Goal: Task Accomplishment & Management: Complete application form

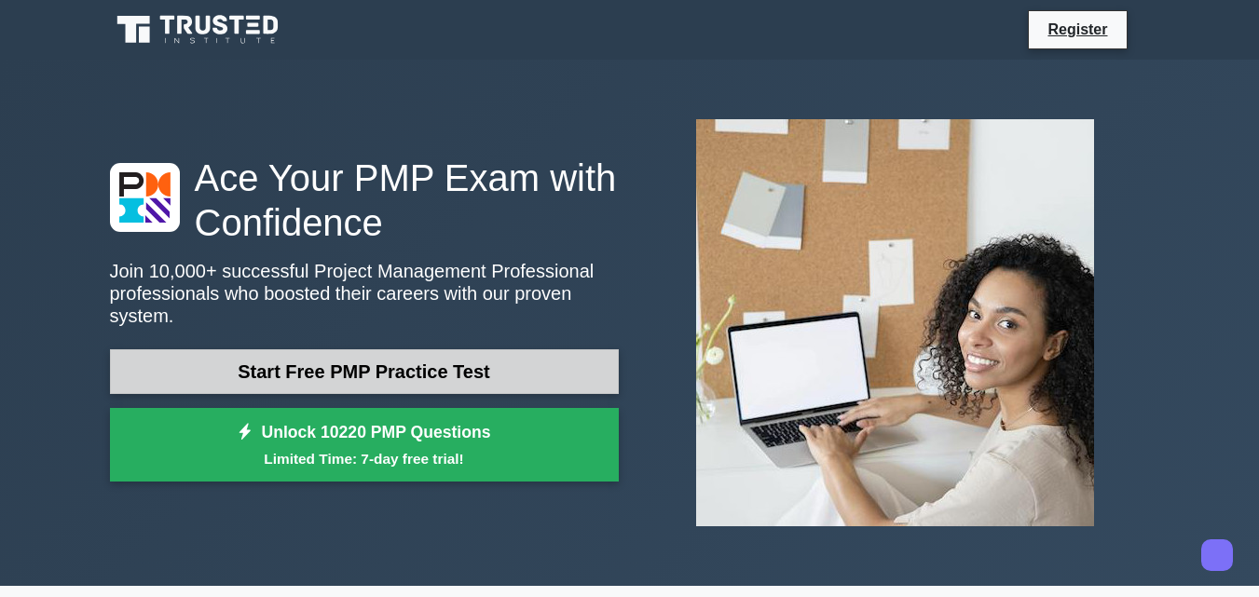
click at [514, 358] on link "Start Free PMP Practice Test" at bounding box center [364, 372] width 509 height 45
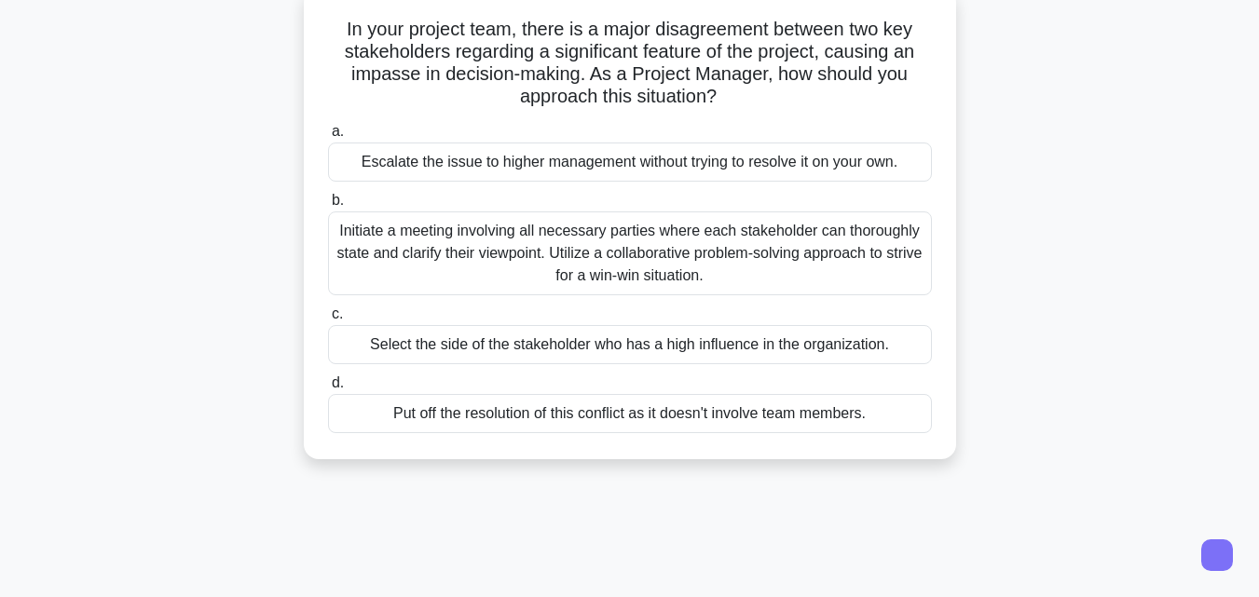
scroll to position [87, 0]
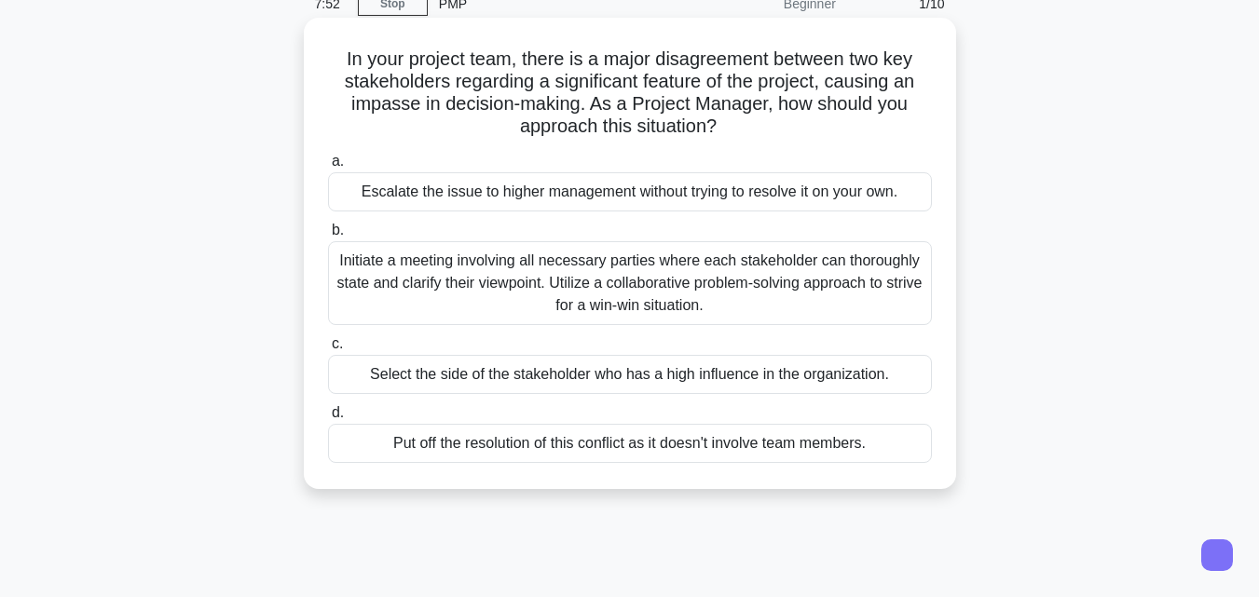
click at [898, 189] on div "Escalate the issue to higher management without trying to resolve it on your ow…" at bounding box center [630, 191] width 604 height 39
click at [328, 168] on input "a. Escalate the issue to higher management without trying to resolve it on your…" at bounding box center [328, 162] width 0 height 12
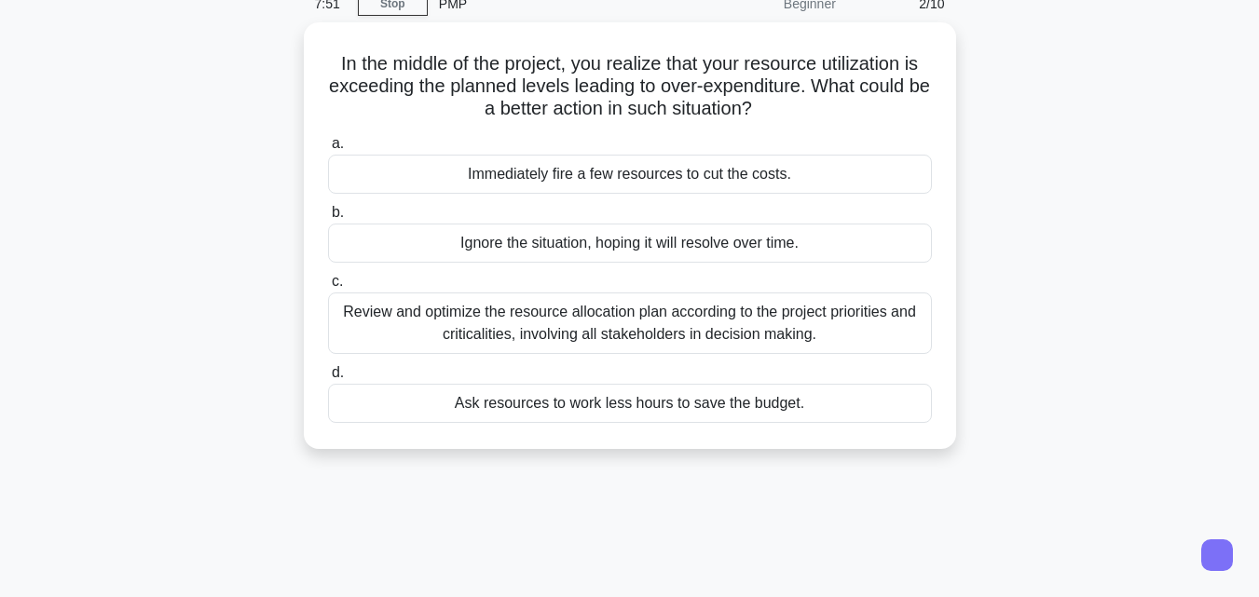
scroll to position [0, 0]
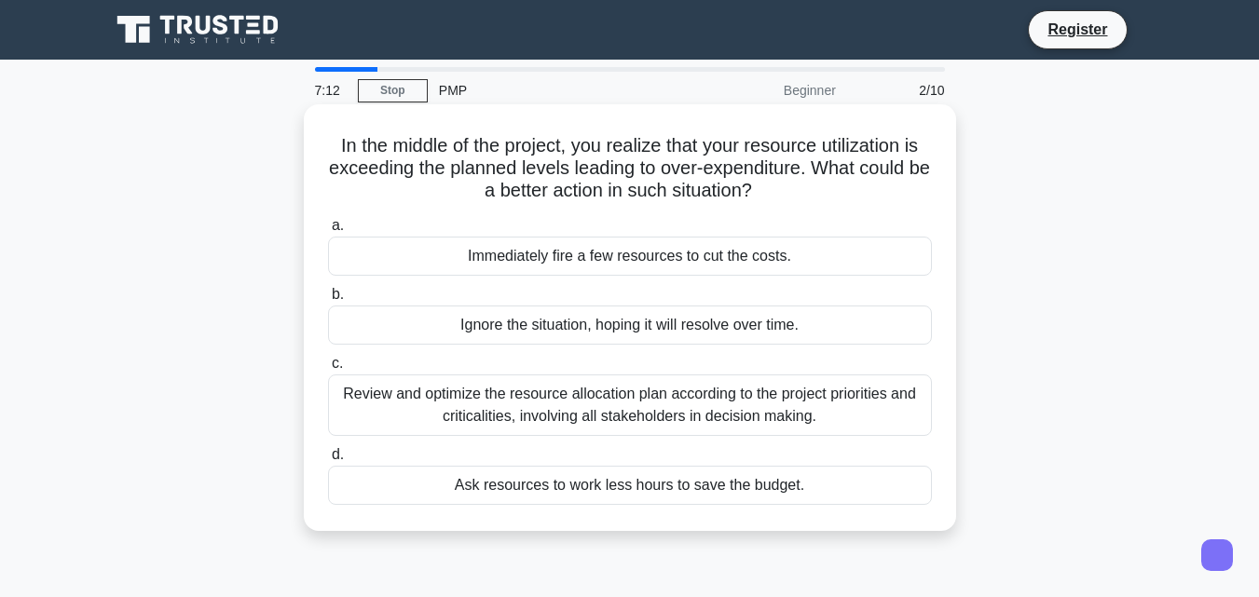
click at [739, 396] on div "Review and optimize the resource allocation plan according to the project prior…" at bounding box center [630, 406] width 604 height 62
click at [328, 370] on input "c. Review and optimize the resource allocation plan according to the project pr…" at bounding box center [328, 364] width 0 height 12
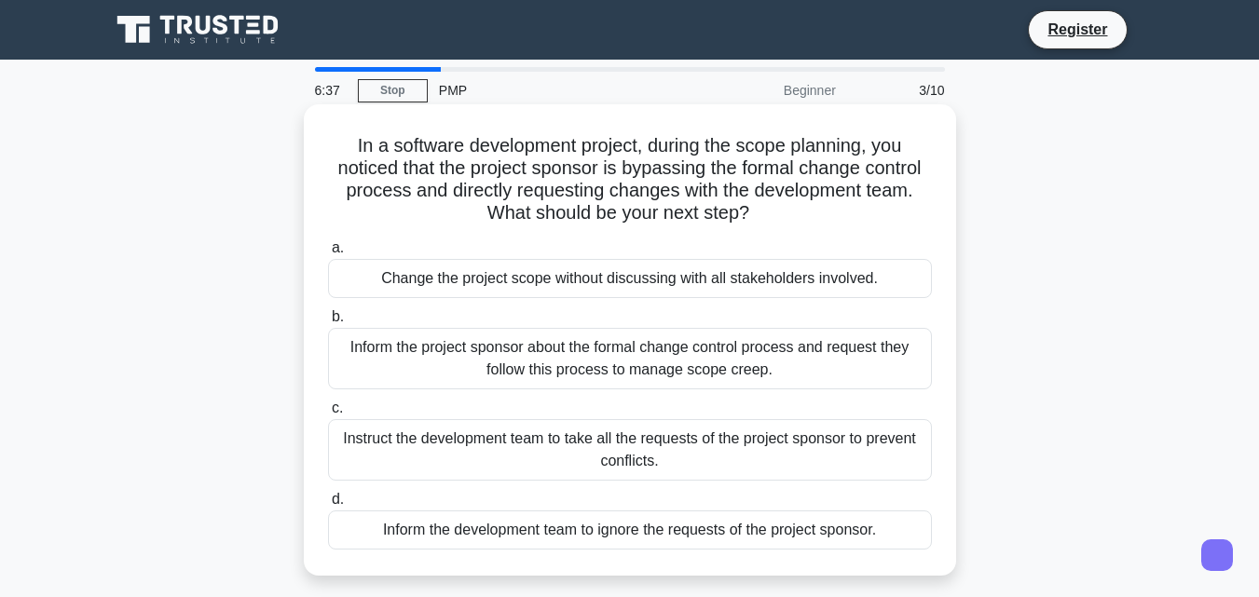
click at [695, 382] on div "Inform the project sponsor about the formal change control process and request …" at bounding box center [630, 359] width 604 height 62
click at [328, 323] on input "b. Inform the project sponsor about the formal change control process and reque…" at bounding box center [328, 317] width 0 height 12
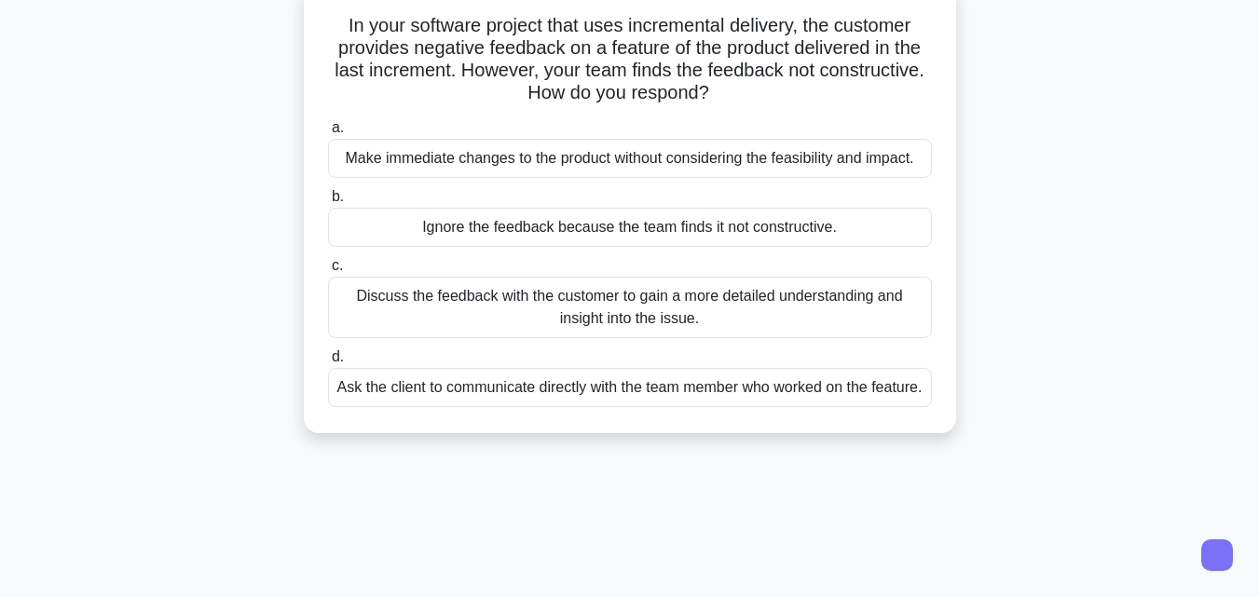
scroll to position [118, 0]
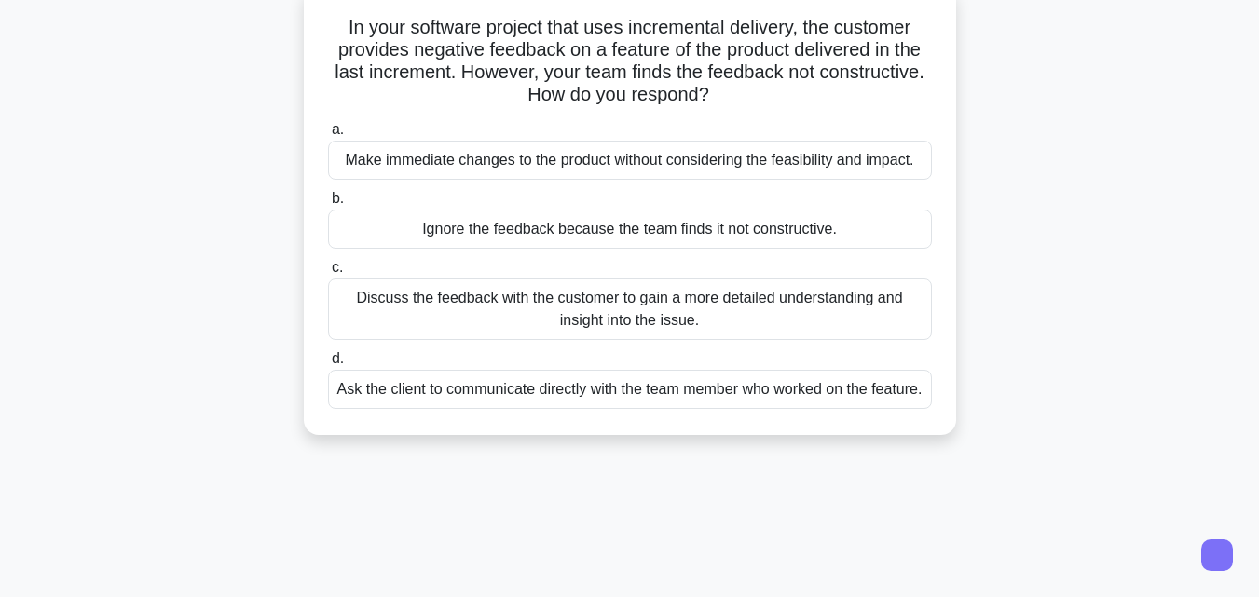
click at [901, 302] on div "Discuss the feedback with the customer to gain a more detailed understanding an…" at bounding box center [630, 310] width 604 height 62
click at [328, 274] on input "c. Discuss the feedback with the customer to gain a more detailed understanding…" at bounding box center [328, 268] width 0 height 12
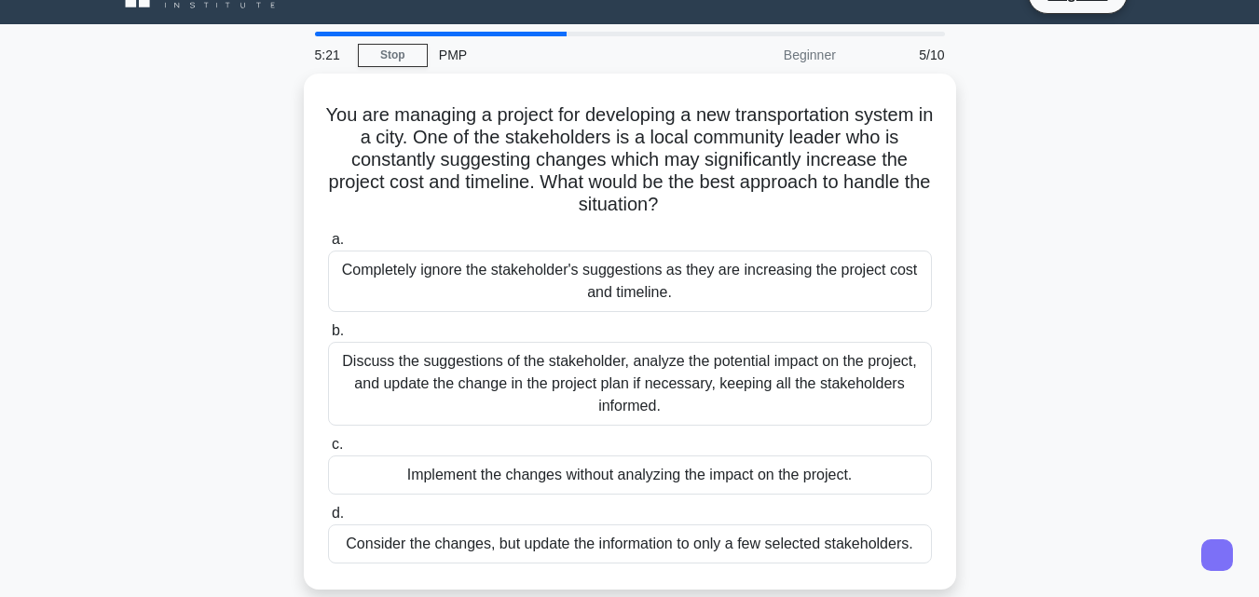
scroll to position [0, 0]
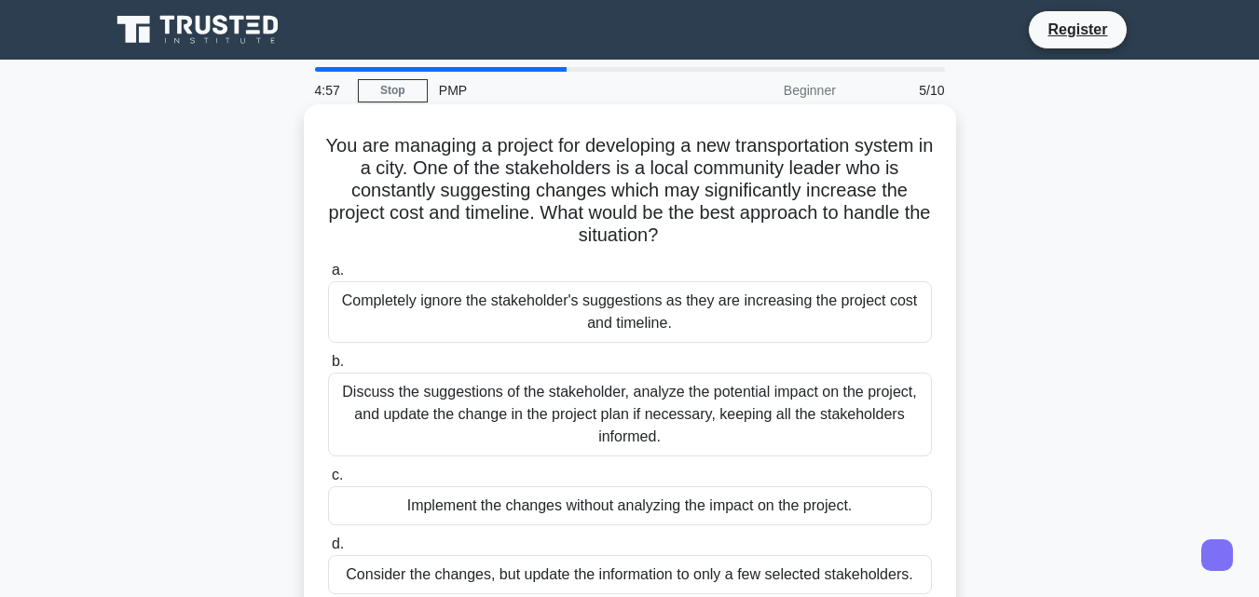
click at [713, 423] on div "Discuss the suggestions of the stakeholder, analyze the potential impact on the…" at bounding box center [630, 415] width 604 height 84
click at [328, 368] on input "b. Discuss the suggestions of the stakeholder, analyze the potential impact on …" at bounding box center [328, 362] width 0 height 12
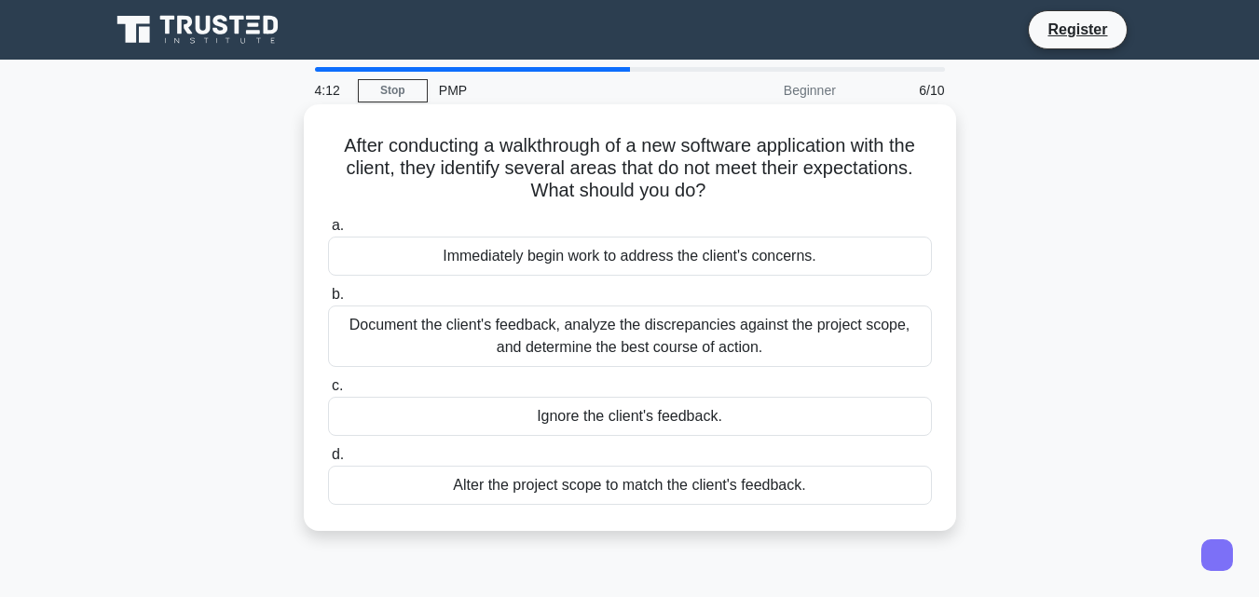
click at [693, 328] on div "Document the client's feedback, analyze the discrepancies against the project s…" at bounding box center [630, 337] width 604 height 62
click at [328, 301] on input "b. Document the client's feedback, analyze the discrepancies against the projec…" at bounding box center [328, 295] width 0 height 12
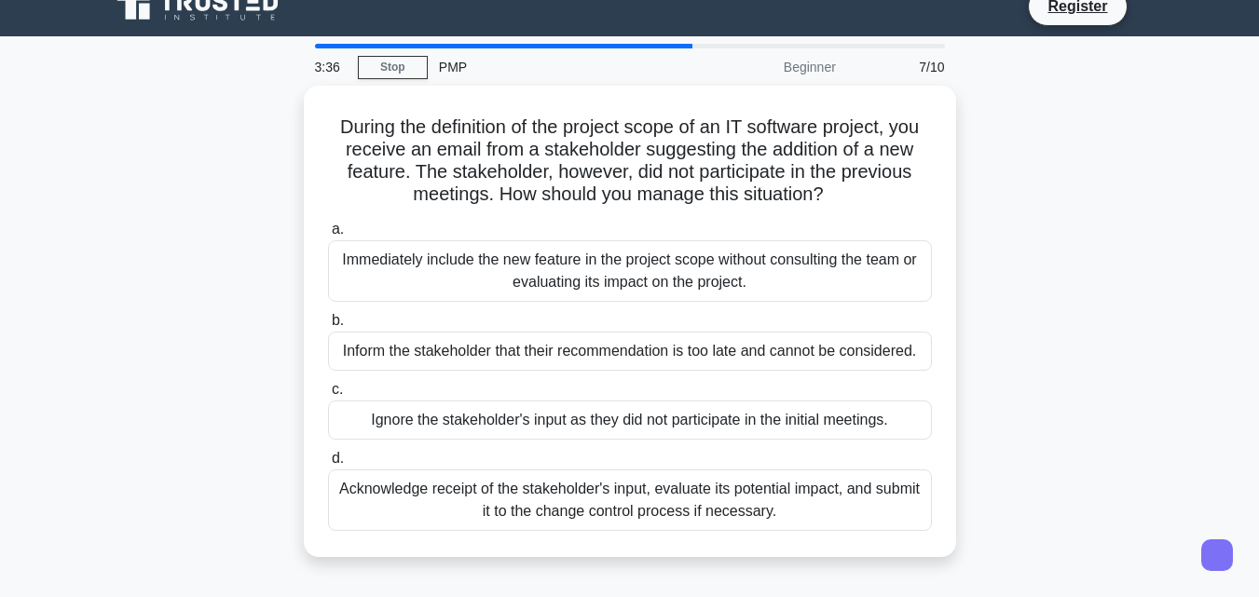
scroll to position [21, 0]
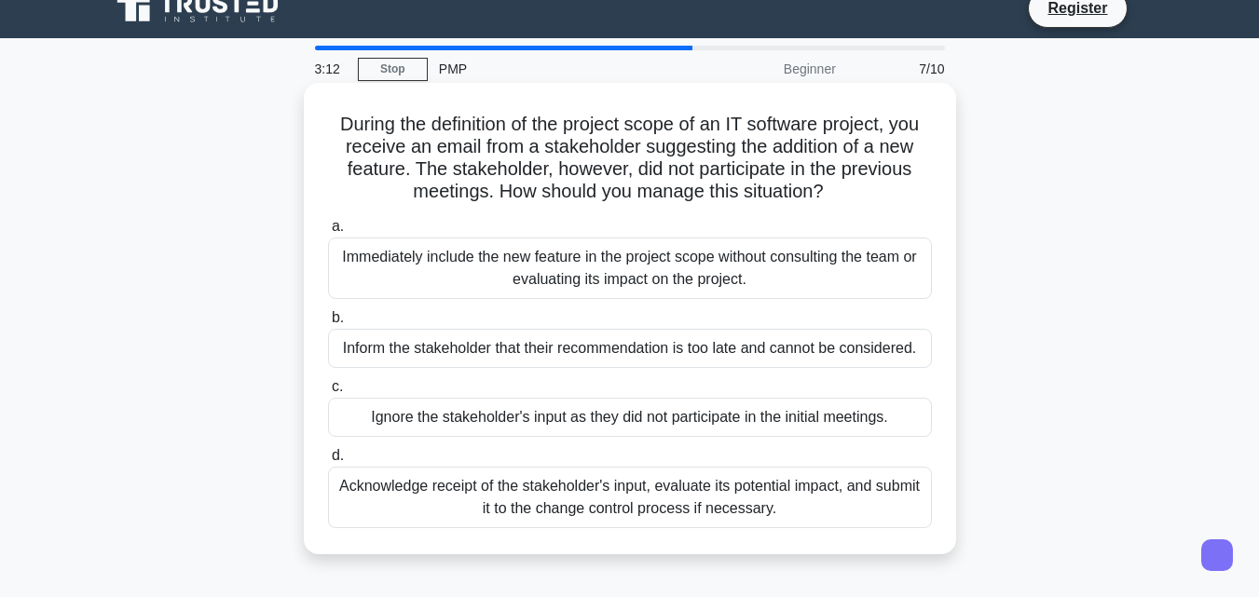
click at [880, 501] on div "Acknowledge receipt of the stakeholder's input, evaluate its potential impact, …" at bounding box center [630, 498] width 604 height 62
click at [328, 462] on input "d. Acknowledge receipt of the stakeholder's input, evaluate its potential impac…" at bounding box center [328, 456] width 0 height 12
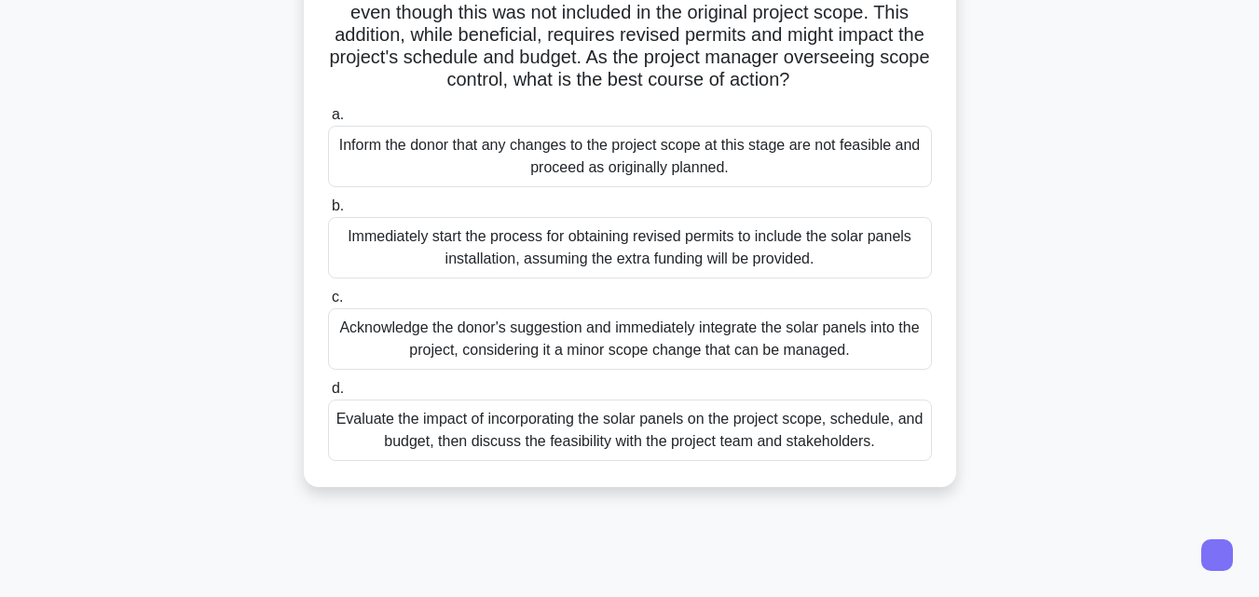
scroll to position [203, 0]
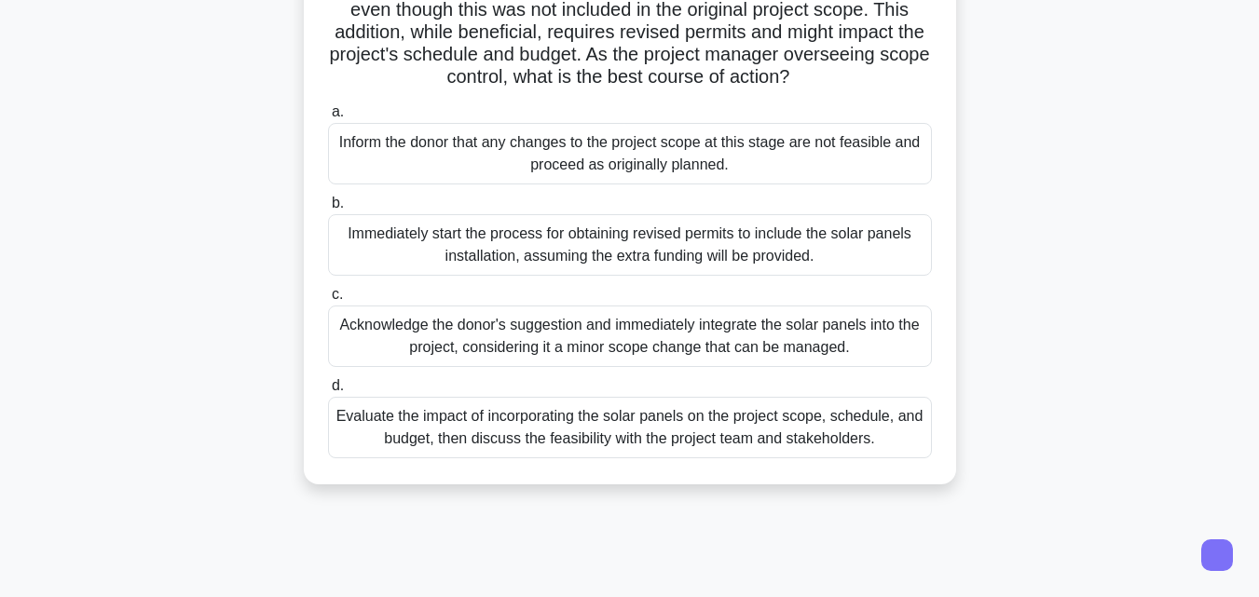
click at [929, 459] on div "Evaluate the impact of incorporating the solar panels on the project scope, sch…" at bounding box center [630, 428] width 604 height 62
click at [328, 392] on input "d. Evaluate the impact of incorporating the solar panels on the project scope, …" at bounding box center [328, 386] width 0 height 12
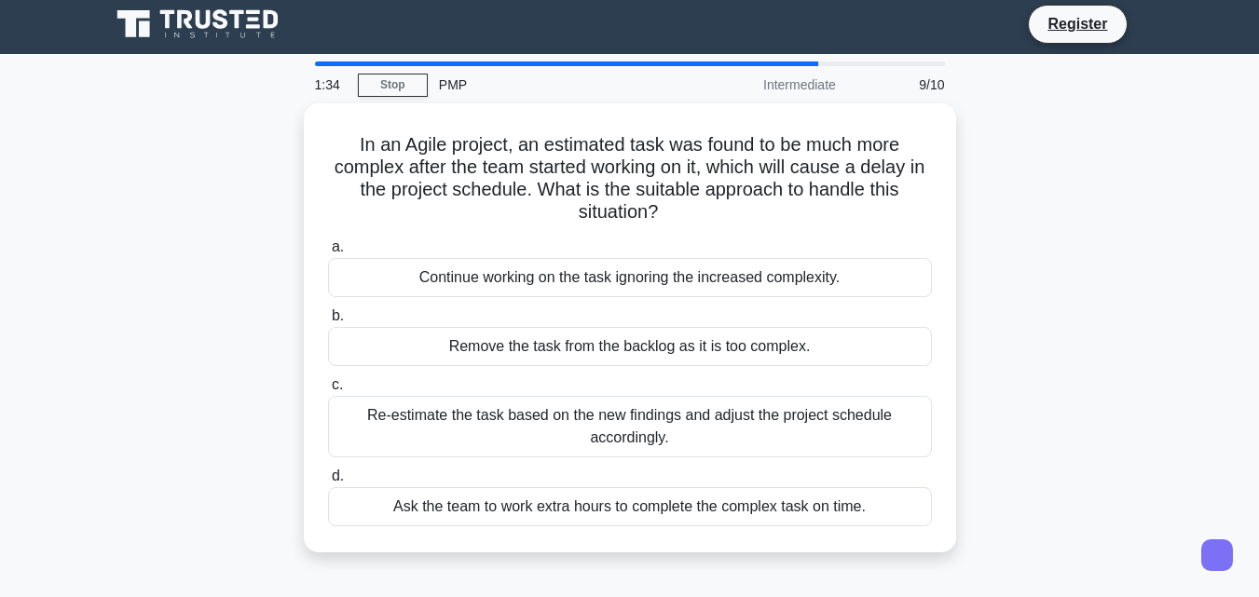
scroll to position [0, 0]
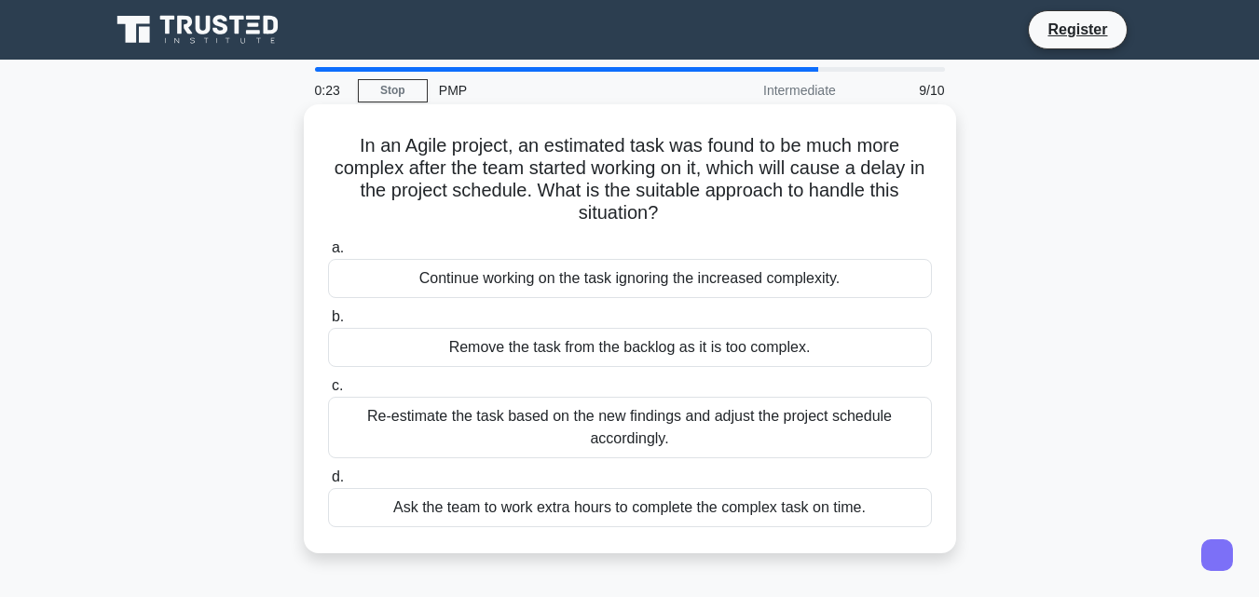
click at [760, 439] on div "Re-estimate the task based on the new findings and adjust the project schedule …" at bounding box center [630, 428] width 604 height 62
click at [328, 392] on input "c. Re-estimate the task based on the new findings and adjust the project schedu…" at bounding box center [328, 386] width 0 height 12
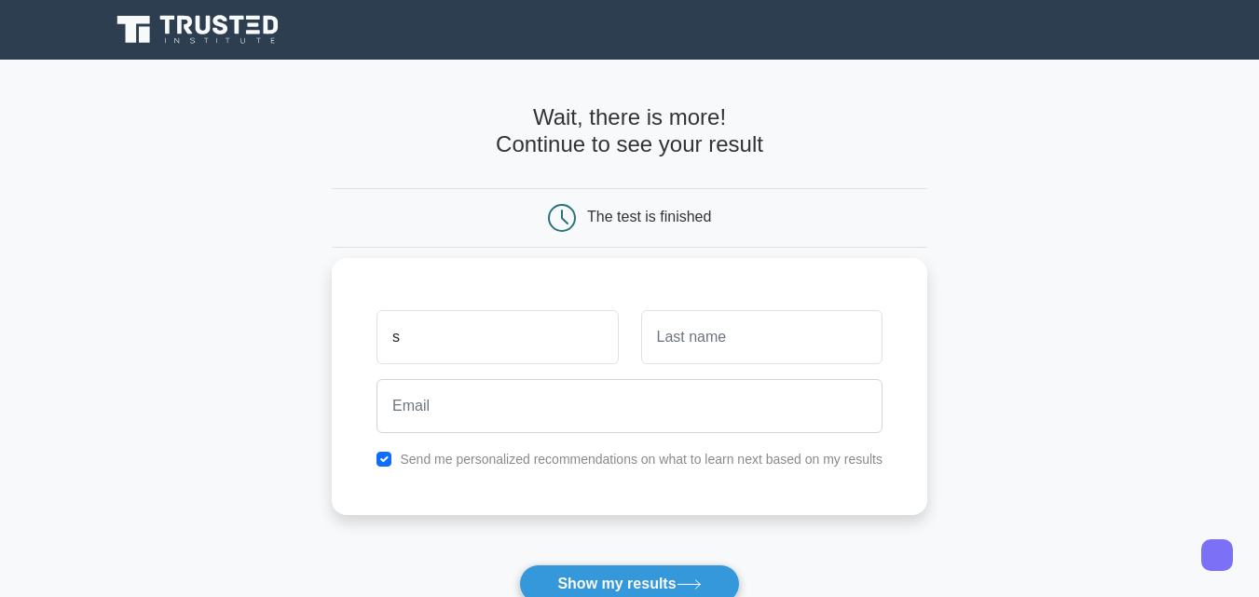
type input "Sabitabrato"
click at [754, 335] on input "text" at bounding box center [761, 337] width 241 height 54
type input "Das"
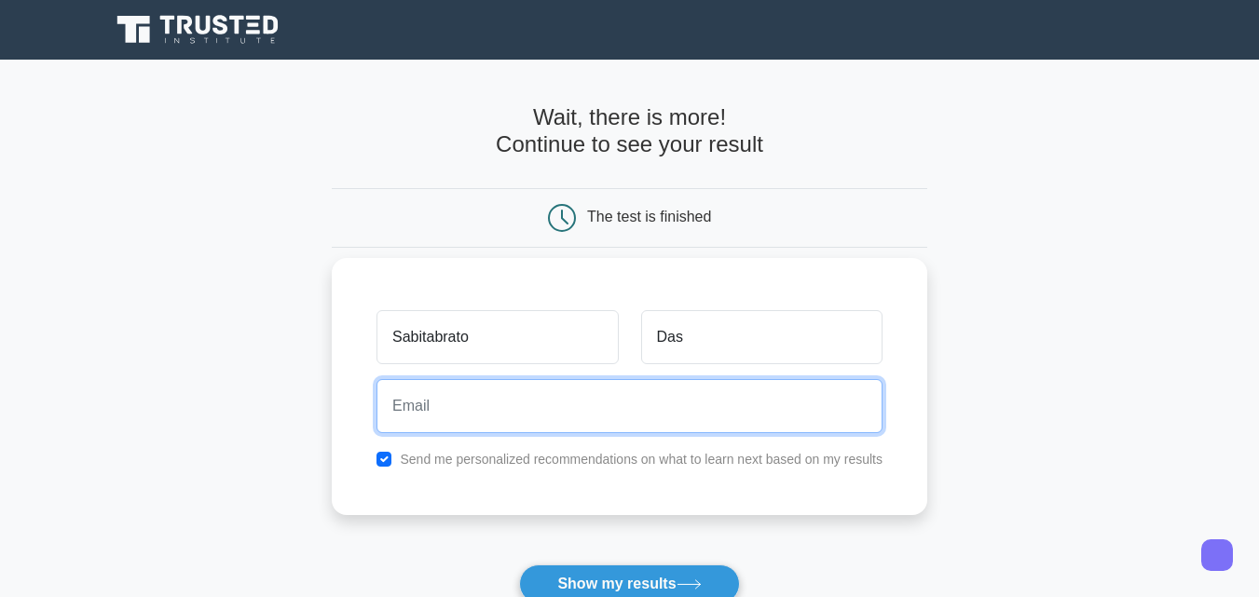
click at [646, 406] on input "email" at bounding box center [630, 406] width 506 height 54
type input "[EMAIL_ADDRESS][DOMAIN_NAME]"
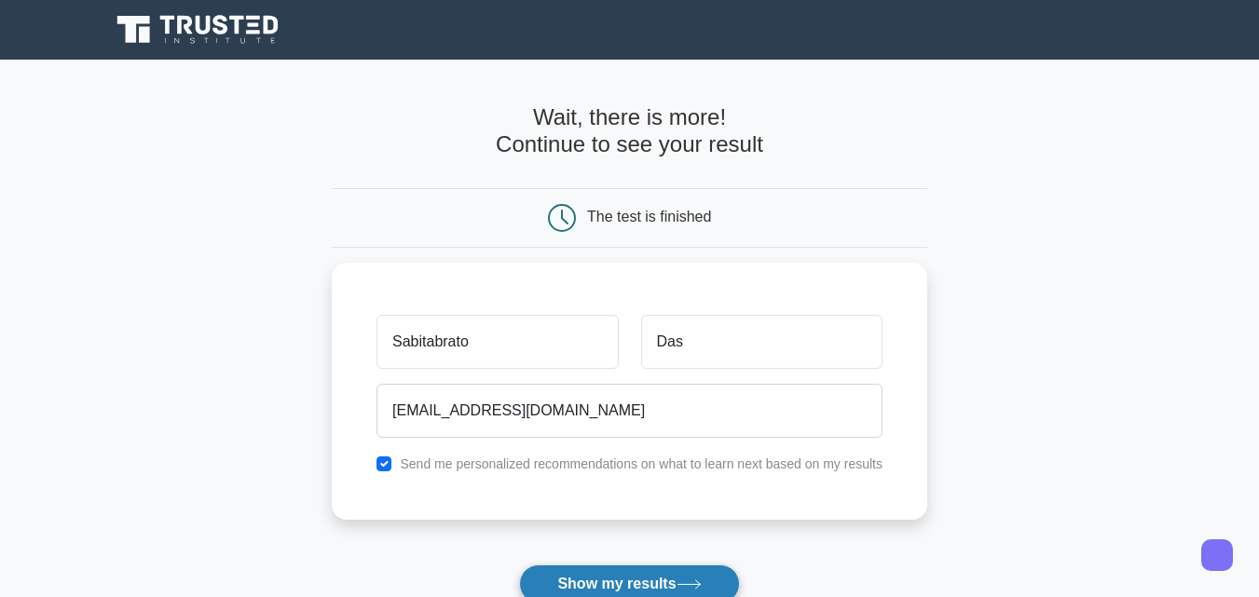
click at [628, 577] on button "Show my results" at bounding box center [629, 584] width 220 height 39
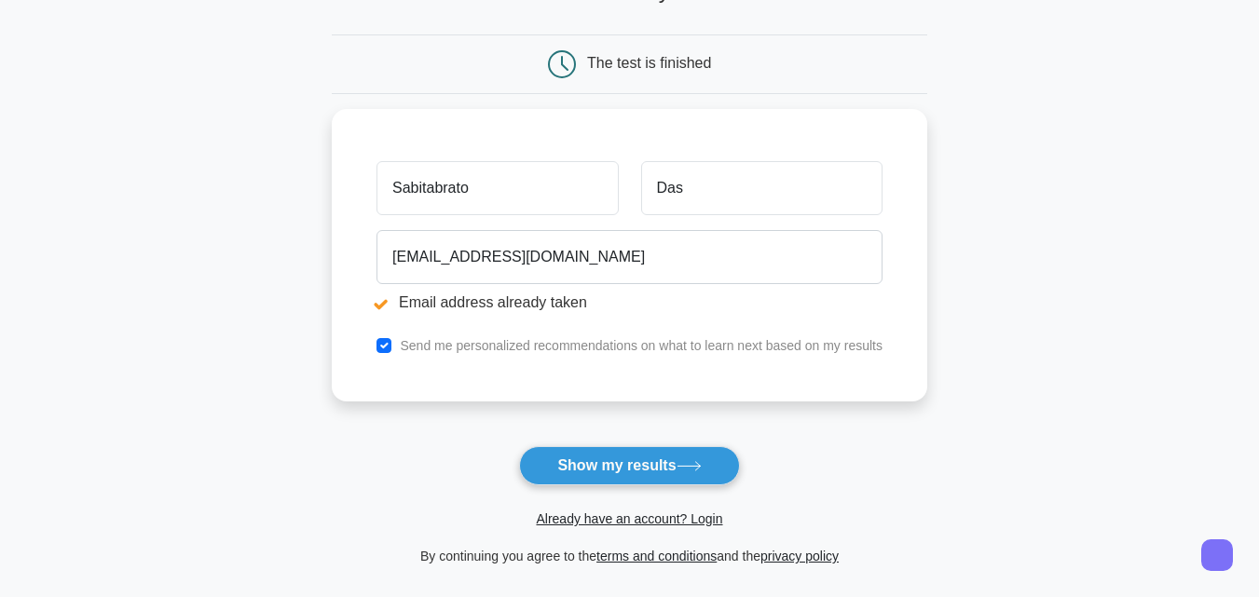
scroll to position [179, 0]
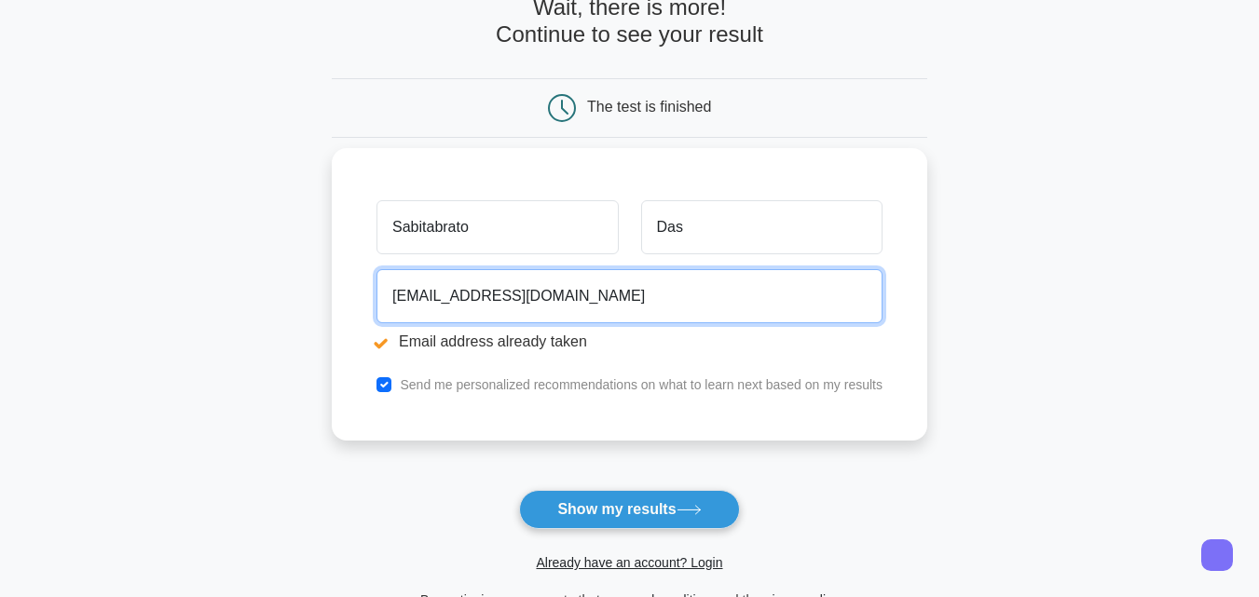
click at [605, 300] on input "sabitabrato.das14@gmail.com" at bounding box center [630, 296] width 506 height 54
type input "s"
click at [605, 300] on input "dassujal947" at bounding box center [630, 296] width 506 height 54
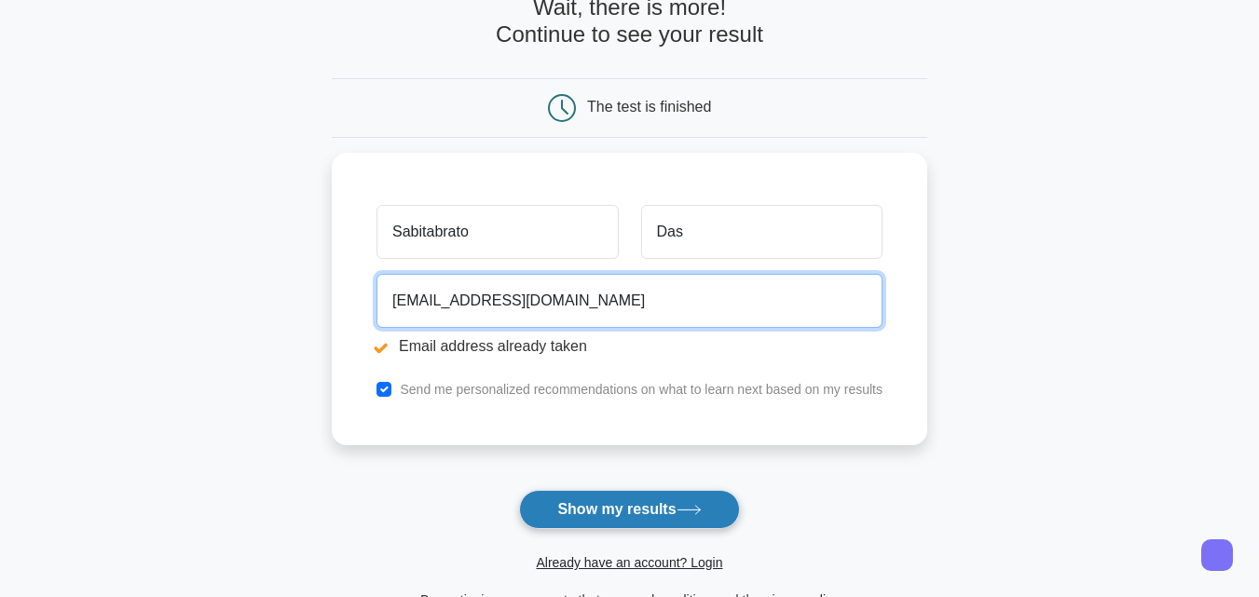
type input "dassujal947@gmail.com"
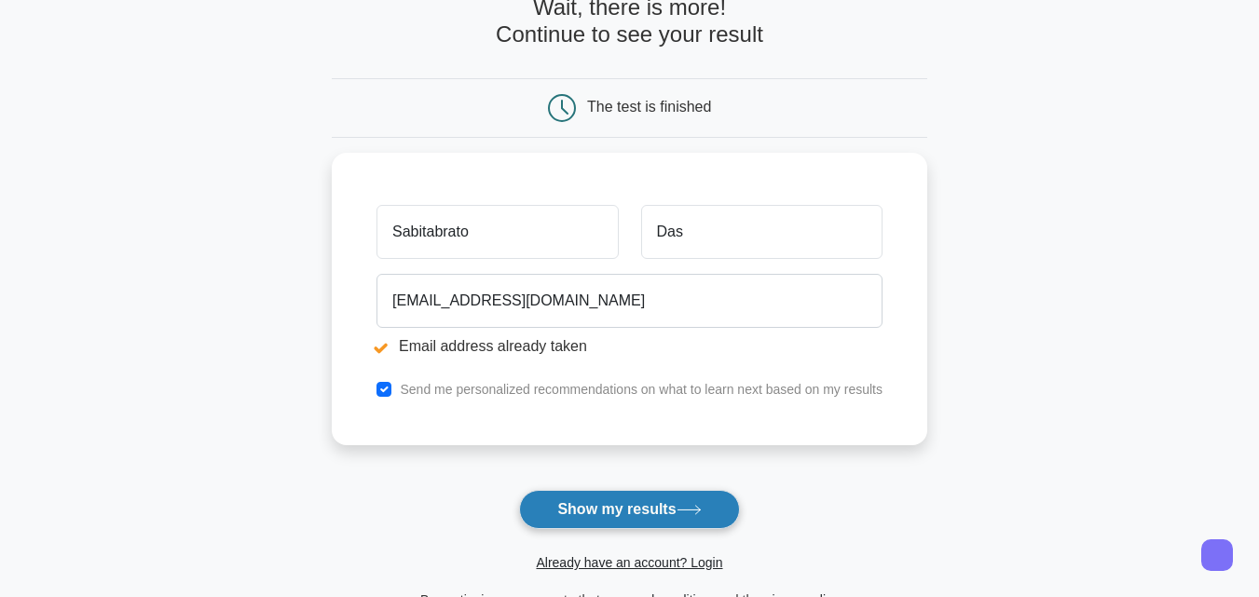
click at [585, 517] on button "Show my results" at bounding box center [629, 509] width 220 height 39
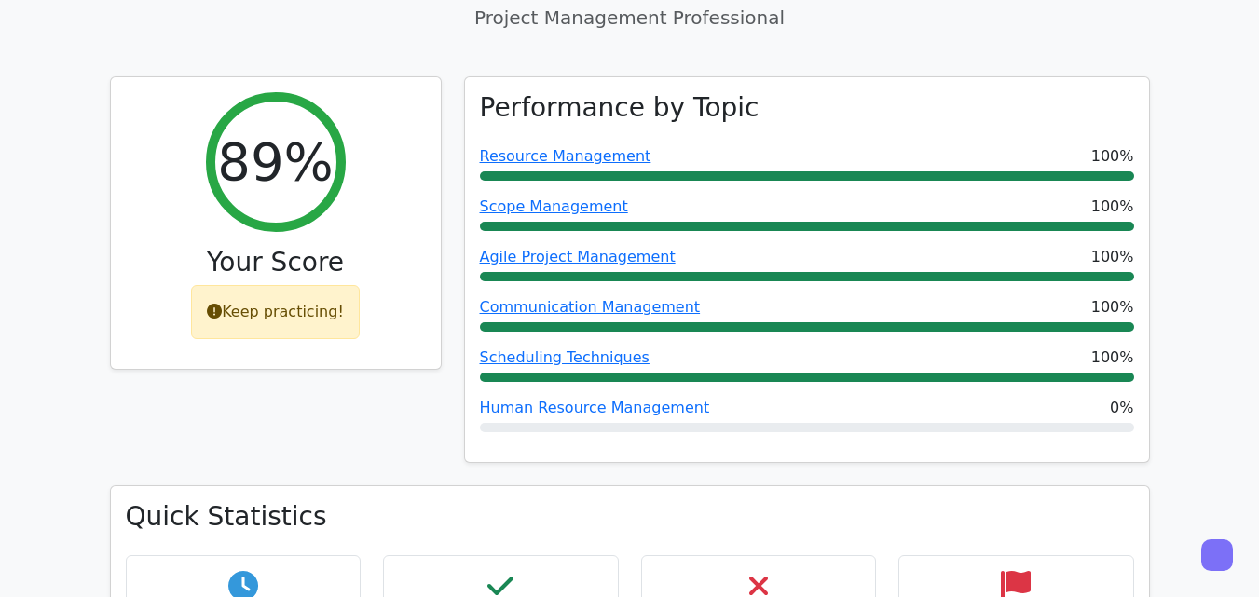
scroll to position [663, 0]
